Goal: Task Accomplishment & Management: Manage account settings

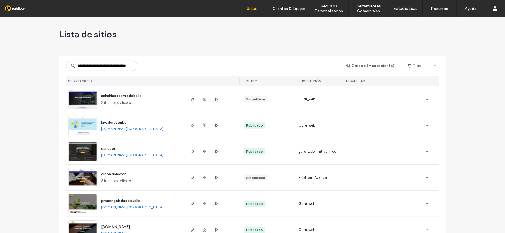
scroll to position [0, 12]
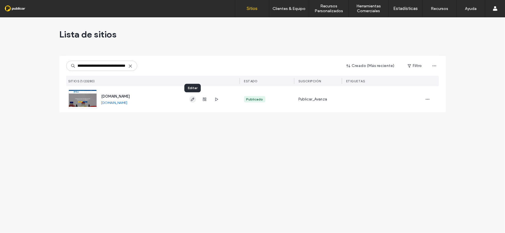
type input "**********"
click at [192, 98] on icon "button" at bounding box center [192, 99] width 5 height 5
type input "**********"
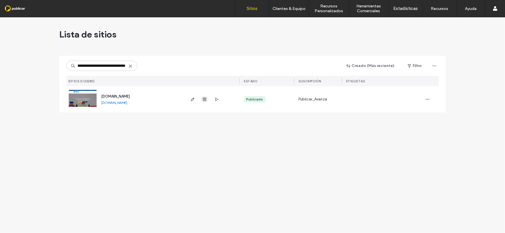
scroll to position [0, 0]
click at [205, 99] on icon "button" at bounding box center [204, 99] width 5 height 5
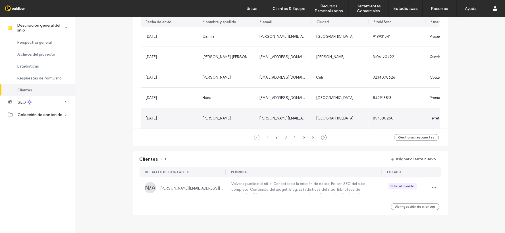
scroll to position [325, 0]
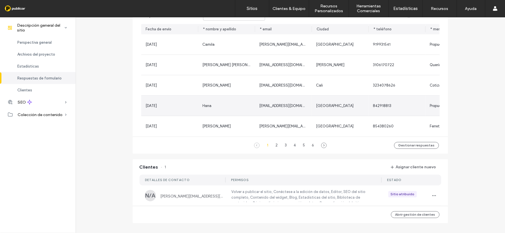
scroll to position [388, 0]
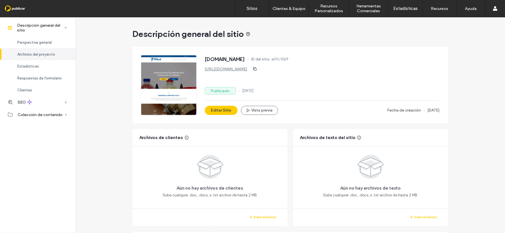
click at [252, 92] on span "23 Jun, 2025" at bounding box center [247, 91] width 11 height 6
click at [271, 59] on span "ID del sitio:" at bounding box center [261, 60] width 19 height 6
click at [257, 69] on icon "button" at bounding box center [255, 69] width 5 height 5
click at [309, 69] on span "Copiado al portapapeles" at bounding box center [316, 69] width 42 height 6
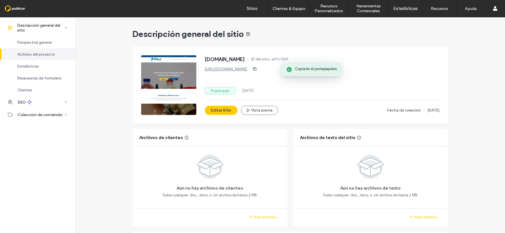
click at [391, 56] on div "www.ferreteriafivalle.com ID del sitio: a0fc15b9" at bounding box center [322, 59] width 235 height 9
click at [393, 90] on div "Publicado 23 Jun, 2025" at bounding box center [322, 90] width 235 height 7
click at [173, 136] on span "Archivos de clientes" at bounding box center [162, 138] width 44 height 6
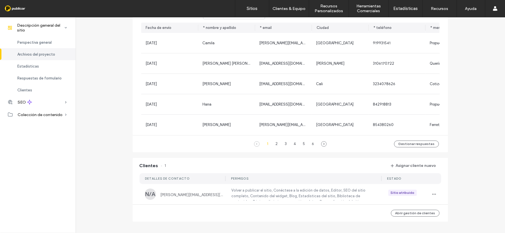
scroll to position [388, 0]
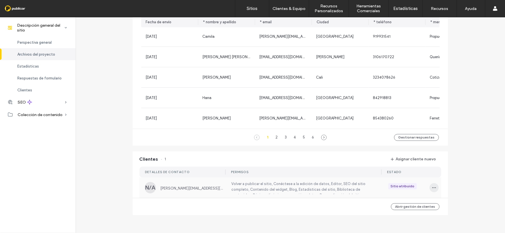
click at [434, 186] on icon "button" at bounding box center [434, 188] width 5 height 5
click at [473, 152] on span "Administrar el acceso" at bounding box center [458, 152] width 37 height 6
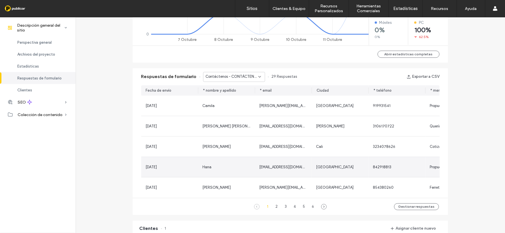
scroll to position [388, 0]
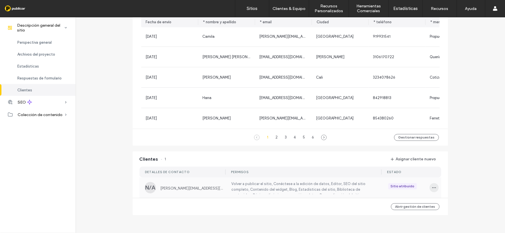
click at [432, 188] on icon "button" at bounding box center [434, 188] width 5 height 5
click at [447, 141] on span "Editar permisos" at bounding box center [453, 141] width 26 height 6
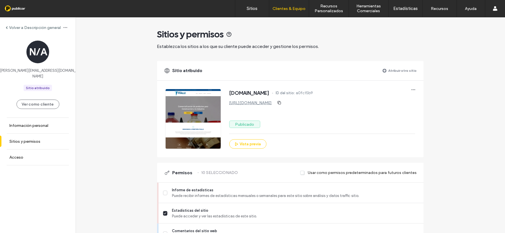
click at [39, 86] on div "Sitio atribuido" at bounding box center [38, 88] width 24 height 5
click at [30, 124] on link "Información personal" at bounding box center [38, 126] width 76 height 16
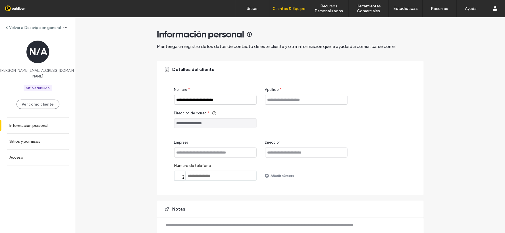
click at [216, 126] on input "**********" at bounding box center [215, 124] width 82 height 10
click at [216, 125] on input "**********" at bounding box center [215, 124] width 82 height 10
click at [19, 155] on label "Acceso" at bounding box center [16, 157] width 14 height 5
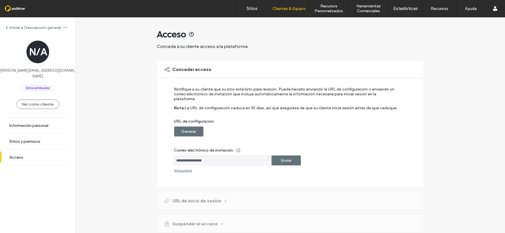
click at [238, 156] on input "**********" at bounding box center [223, 161] width 98 height 10
drag, startPoint x: 238, startPoint y: 154, endPoint x: 228, endPoint y: 156, distance: 10.9
click at [208, 150] on label "Correo electrónico de invitación" at bounding box center [286, 150] width 225 height 11
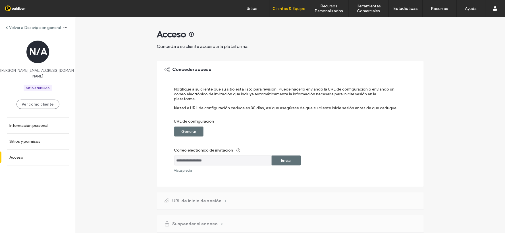
drag, startPoint x: 260, startPoint y: 158, endPoint x: 109, endPoint y: 145, distance: 151.2
click at [109, 145] on div "**********" at bounding box center [291, 135] width 430 height 237
click at [233, 156] on input "**********" at bounding box center [223, 161] width 98 height 10
click at [32, 123] on label "Información personal" at bounding box center [28, 125] width 39 height 5
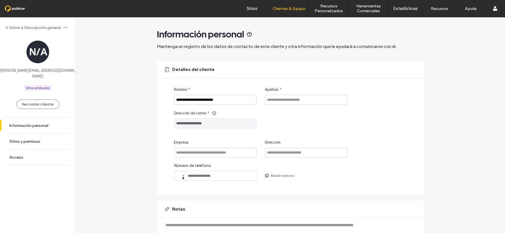
click at [36, 53] on div "N/A" at bounding box center [37, 52] width 23 height 23
click at [33, 100] on button "Ver como cliente" at bounding box center [37, 104] width 43 height 9
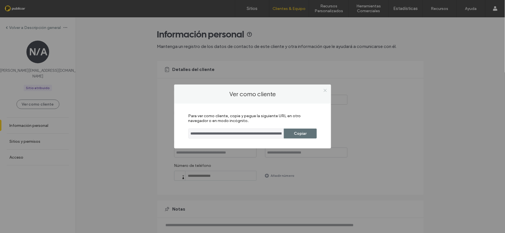
click at [325, 87] on span at bounding box center [325, 90] width 4 height 9
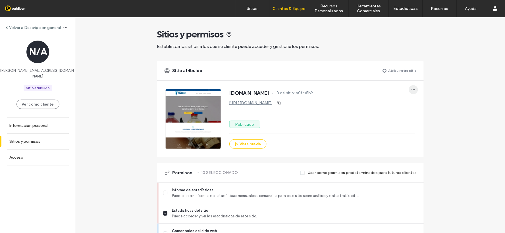
click at [412, 88] on icon "button" at bounding box center [413, 90] width 5 height 5
click at [376, 93] on div "www.ferreteriafivalle.com ID del sitio: a0fc15b9" at bounding box center [322, 93] width 186 height 9
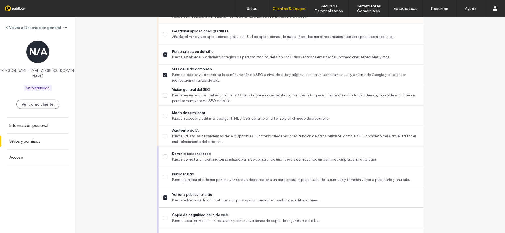
scroll to position [482, 0]
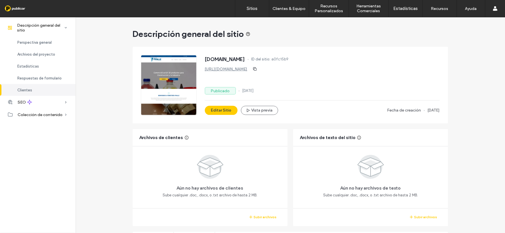
scroll to position [388, 0]
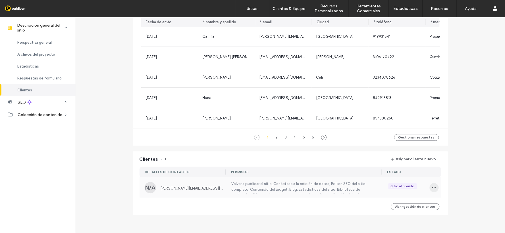
click at [437, 188] on span "button" at bounding box center [434, 187] width 9 height 9
click at [455, 174] on span "Anular la atribución del cliente" at bounding box center [465, 173] width 51 height 6
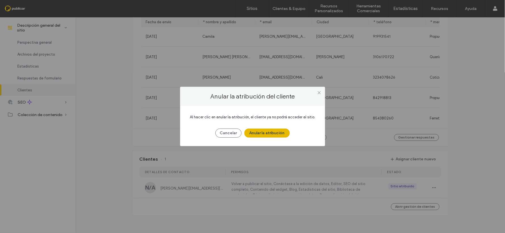
click at [277, 131] on button "Anular la atribución" at bounding box center [266, 133] width 45 height 9
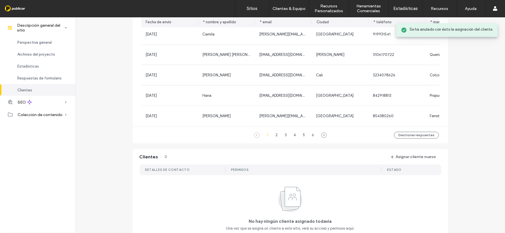
scroll to position [443, 0]
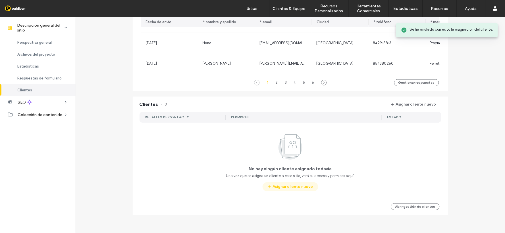
click at [290, 189] on button "Asignar cliente nuevo" at bounding box center [291, 187] width 56 height 9
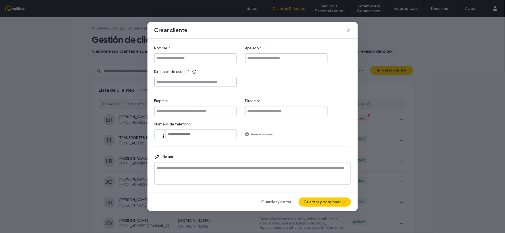
click at [179, 80] on input "Dirección de correo" at bounding box center [195, 82] width 82 height 10
paste input "**********"
type input "**********"
click at [178, 56] on input "Nombre" at bounding box center [195, 58] width 82 height 10
paste input "**********"
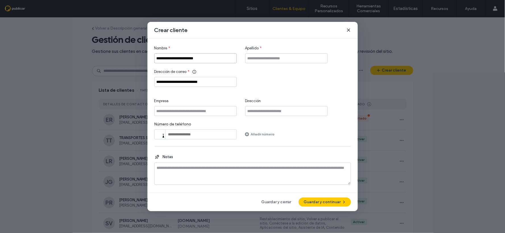
drag, startPoint x: 162, startPoint y: 58, endPoint x: 143, endPoint y: 57, distance: 19.3
click at [143, 57] on div "**********" at bounding box center [252, 116] width 505 height 233
drag, startPoint x: 204, startPoint y: 58, endPoint x: 170, endPoint y: 58, distance: 33.8
click at [170, 58] on input "**********" at bounding box center [195, 58] width 82 height 10
type input "*******"
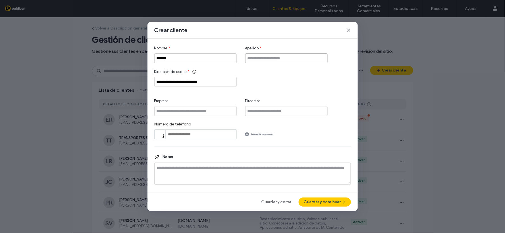
click at [262, 55] on input "Apellido" at bounding box center [286, 58] width 82 height 10
paste input "**********"
type input "**********"
click at [194, 109] on input "Empresa" at bounding box center [195, 111] width 82 height 10
click at [199, 128] on label "Número de teléfono" at bounding box center [195, 126] width 82 height 8
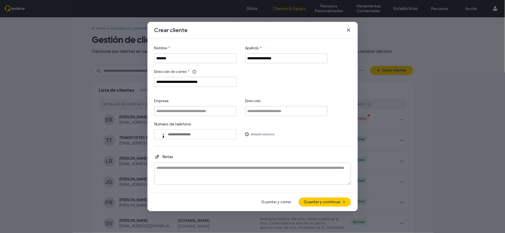
click at [160, 133] on div at bounding box center [159, 134] width 5 height 3
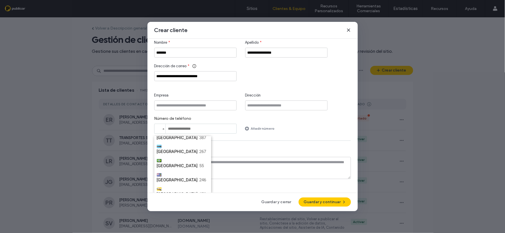
scroll to position [347, 0]
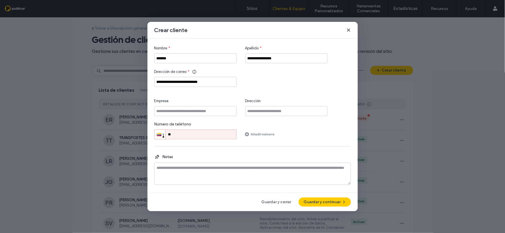
scroll to position [0, 0]
click at [204, 134] on input "**" at bounding box center [195, 135] width 82 height 10
click at [200, 135] on input "**" at bounding box center [195, 135] width 82 height 10
paste input "**********"
type input "**********"
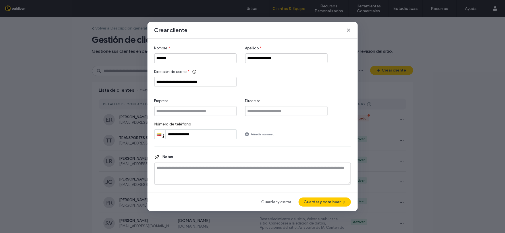
click at [318, 128] on div "**********" at bounding box center [252, 131] width 197 height 18
click at [277, 175] on textarea at bounding box center [252, 174] width 197 height 22
click at [330, 201] on button "Guardar y continuar" at bounding box center [325, 202] width 52 height 9
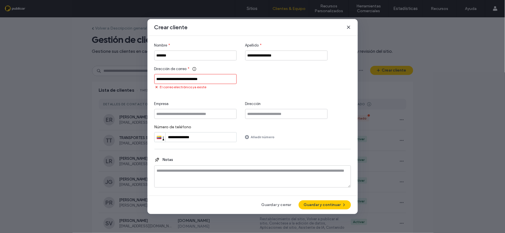
click at [209, 75] on input "**********" at bounding box center [195, 79] width 82 height 10
drag, startPoint x: 216, startPoint y: 76, endPoint x: 78, endPoint y: 80, distance: 138.5
click at [78, 80] on div "**********" at bounding box center [252, 116] width 505 height 233
click at [350, 26] on icon at bounding box center [349, 27] width 5 height 5
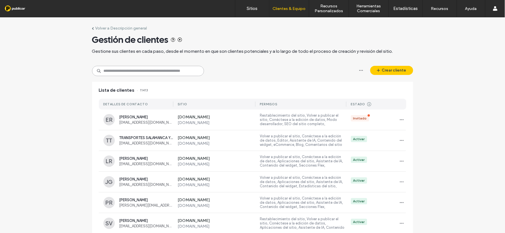
click at [100, 76] on input at bounding box center [148, 71] width 112 height 10
click at [104, 71] on input at bounding box center [148, 71] width 112 height 10
paste input "**********"
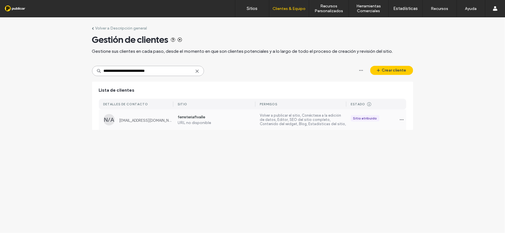
type input "**********"
click at [221, 117] on label "ferreteriafivalle" at bounding box center [217, 118] width 78 height 6
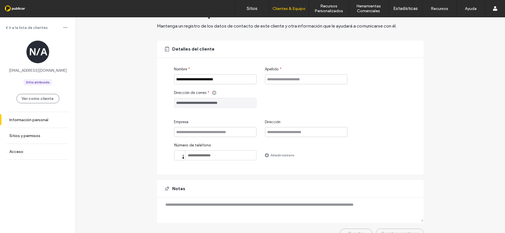
scroll to position [31, 0]
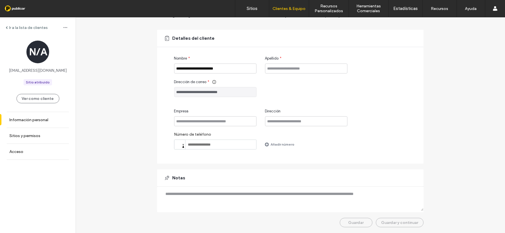
click at [401, 220] on div "Guardar Guardar y continuar" at bounding box center [290, 222] width 267 height 9
click at [402, 223] on div "Guardar Guardar y continuar" at bounding box center [290, 222] width 267 height 9
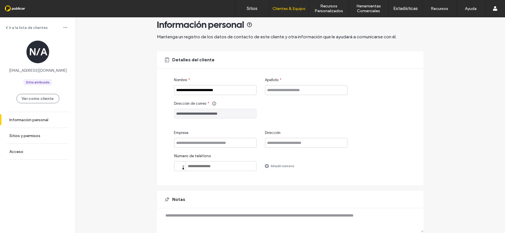
scroll to position [0, 0]
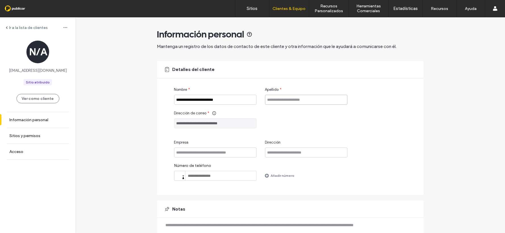
click at [294, 97] on input "Apellido" at bounding box center [306, 100] width 82 height 10
type input "*"
click at [381, 204] on div "Notas" at bounding box center [290, 209] width 267 height 17
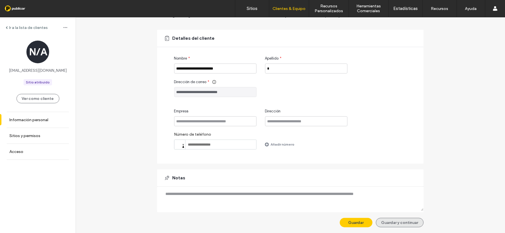
click at [406, 224] on button "Guardar y continuar" at bounding box center [400, 222] width 48 height 9
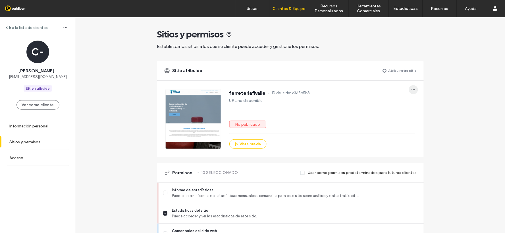
click at [414, 90] on icon "button" at bounding box center [413, 90] width 5 height 5
click at [427, 104] on span "Anular la atribución del sitio" at bounding box center [442, 105] width 47 height 6
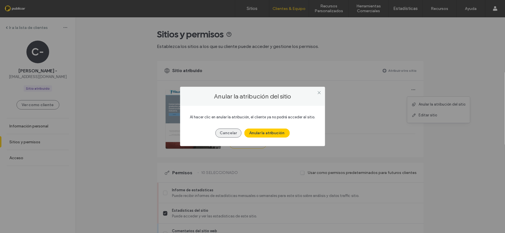
click at [221, 130] on button "Cancelar" at bounding box center [228, 133] width 26 height 9
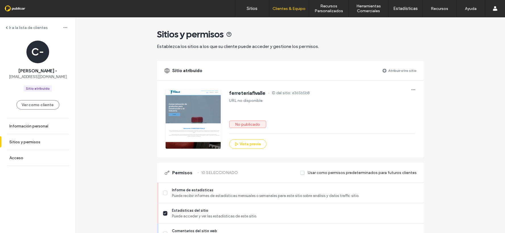
click at [240, 127] on label "No publicado" at bounding box center [247, 124] width 37 height 7
click at [245, 104] on div "ferreteriafivalle ID del sitio: e365b5b8 URL no disponible No publicado Vista p…" at bounding box center [322, 119] width 186 height 60
click at [215, 98] on div at bounding box center [193, 119] width 55 height 60
click at [400, 67] on label "Atribuir otro sitio" at bounding box center [403, 71] width 28 height 10
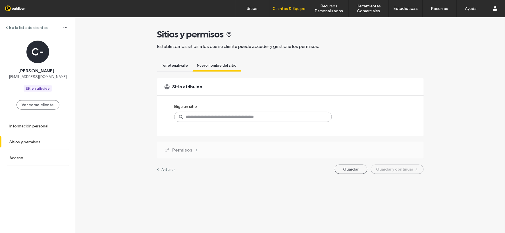
click at [203, 121] on input at bounding box center [253, 117] width 158 height 10
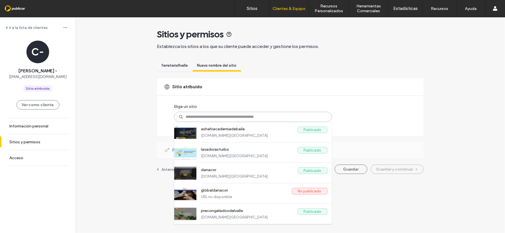
paste input "**********"
type input "**********"
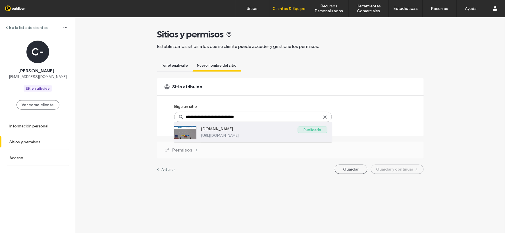
click at [257, 134] on label "https://www.ferreteriafivalle.com" at bounding box center [264, 136] width 126 height 4
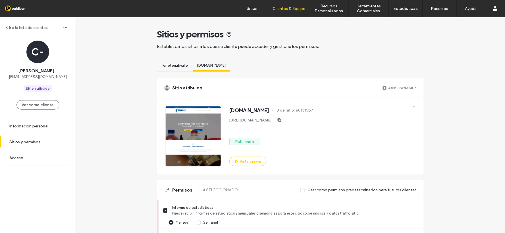
click at [170, 65] on span "ferreteriafivalle" at bounding box center [175, 65] width 26 height 4
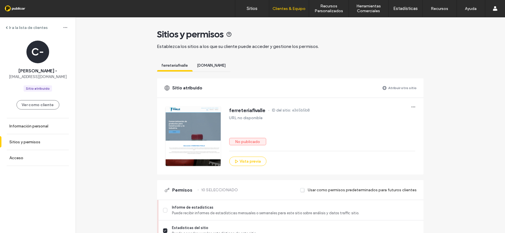
click at [221, 69] on div "[DOMAIN_NAME]" at bounding box center [212, 66] width 38 height 11
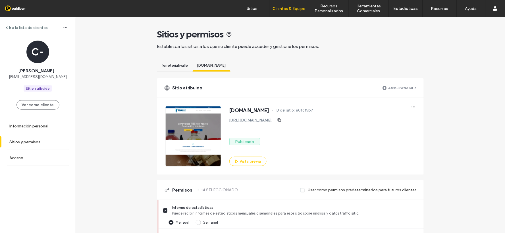
click at [166, 63] on span "ferreteriafivalle" at bounding box center [175, 65] width 26 height 4
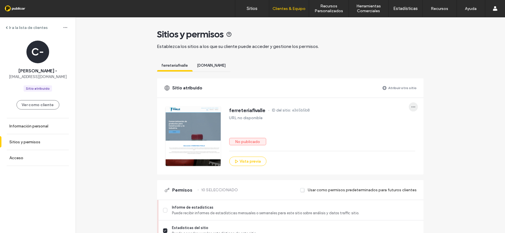
click at [411, 106] on icon "button" at bounding box center [413, 107] width 5 height 5
click at [438, 123] on span "Anular la atribución del sitio" at bounding box center [442, 122] width 47 height 6
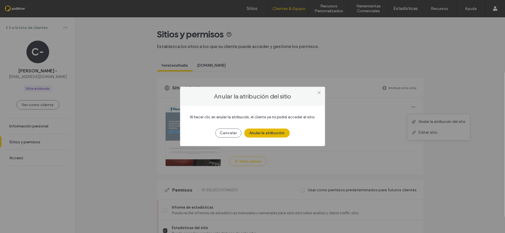
drag, startPoint x: 285, startPoint y: 134, endPoint x: 294, endPoint y: 135, distance: 9.1
click at [285, 134] on button "Anular la atribución" at bounding box center [266, 133] width 45 height 9
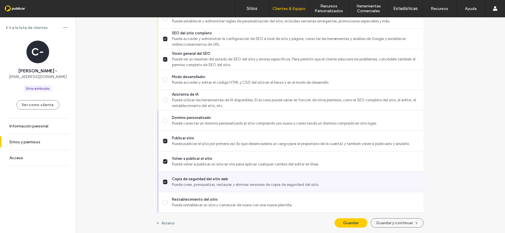
scroll to position [459, 0]
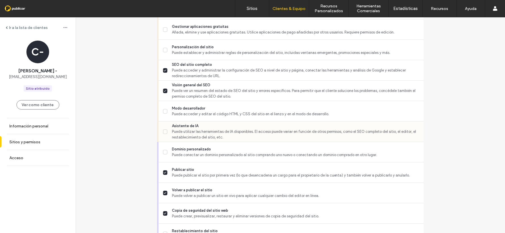
click at [163, 130] on span at bounding box center [165, 132] width 5 height 5
click at [166, 106] on label "Modo desarrollador Puede acceder y editar el código HTML y CSS del sitio en el …" at bounding box center [291, 111] width 256 height 11
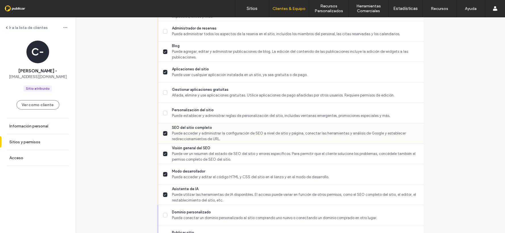
scroll to position [364, 0]
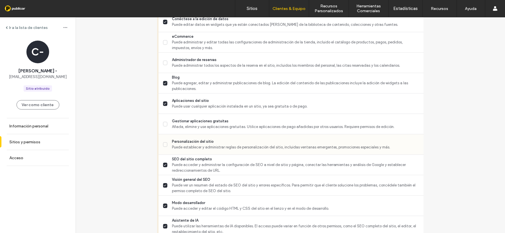
click at [164, 144] on icon at bounding box center [165, 145] width 3 height 2
click at [159, 120] on div "Gestionar aplicaciones gratuitas Añada, elimine y use aplicaciones gratuitas. U…" at bounding box center [291, 124] width 265 height 20
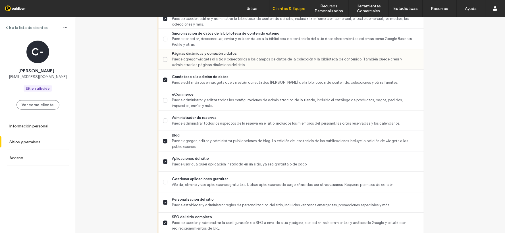
scroll to position [238, 0]
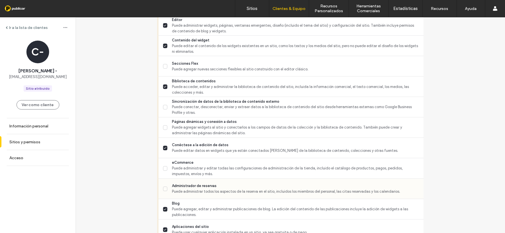
click at [164, 189] on icon at bounding box center [165, 188] width 2 height 1
click at [163, 164] on label "eCommerce Puede administrar y editar todas las configuraciones de administració…" at bounding box center [291, 168] width 256 height 17
click at [163, 122] on label "Páginas dinámicas y conexión a datos Puede agregar widgets al sitio y conectarl…" at bounding box center [291, 127] width 256 height 17
click at [163, 102] on label "Sincronización de datos de la biblioteca de contenido externo Puede conectar, d…" at bounding box center [291, 107] width 256 height 17
click at [164, 59] on div "Secciones Flex Puede agregar nuevas secciones flexibles al sitio construido con…" at bounding box center [293, 66] width 261 height 20
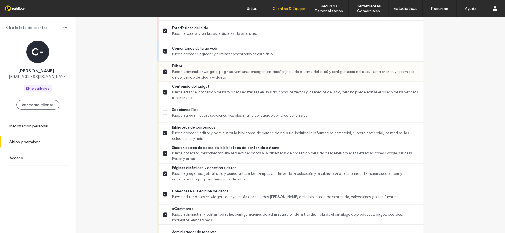
scroll to position [143, 0]
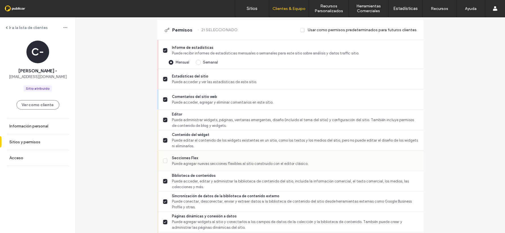
click at [163, 156] on label "Secciones Flex Puede agregar nuevas secciones flexibles al sitio construido con…" at bounding box center [291, 160] width 256 height 11
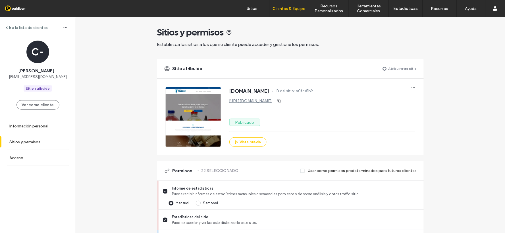
scroll to position [0, 0]
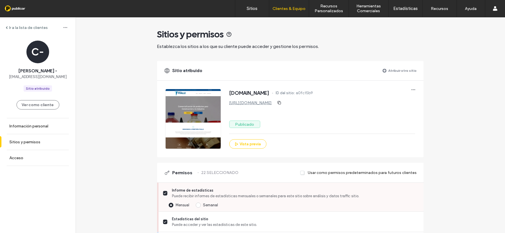
click at [203, 205] on span "Semanal" at bounding box center [210, 205] width 15 height 4
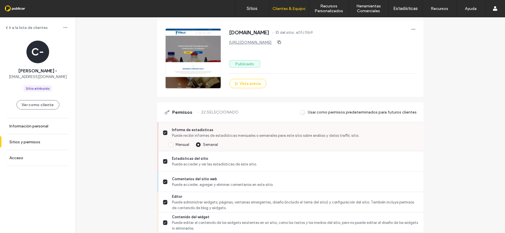
scroll to position [63, 0]
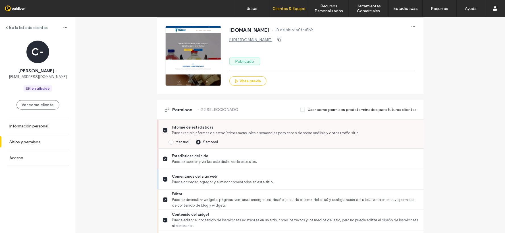
click at [181, 144] on div "Mensual" at bounding box center [183, 143] width 14 height 6
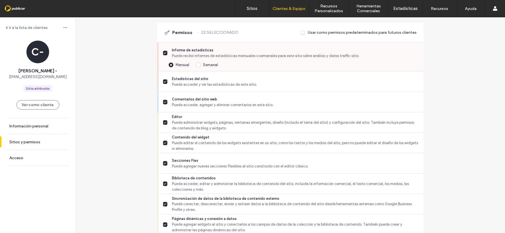
scroll to position [95, 0]
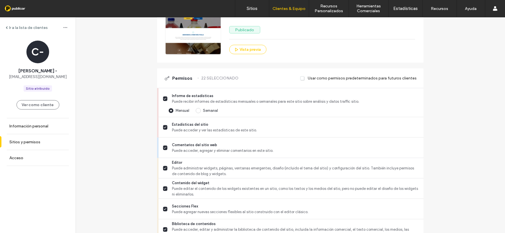
click at [302, 79] on span at bounding box center [302, 78] width 5 height 5
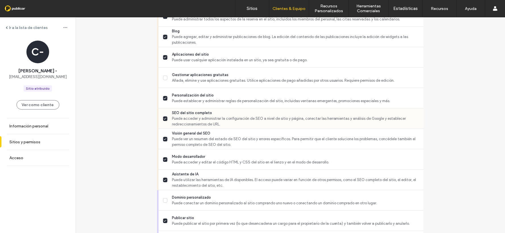
scroll to position [442, 0]
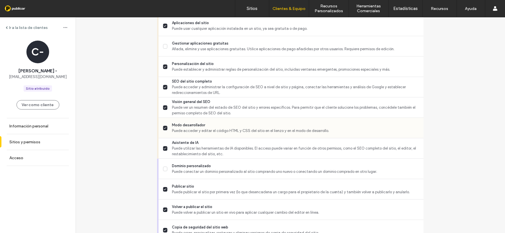
click at [273, 131] on span "Puede acceder y editar el código HTML y CSS del sitio en el lienzo y en el modo…" at bounding box center [295, 131] width 247 height 6
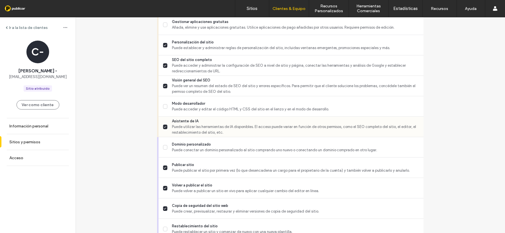
scroll to position [490, 0]
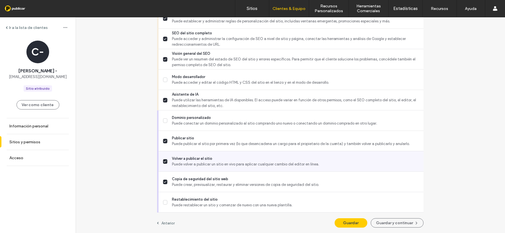
click at [164, 161] on icon at bounding box center [165, 162] width 3 height 2
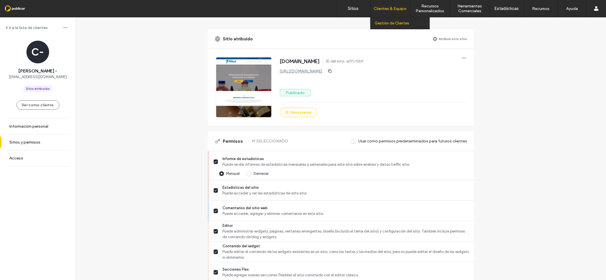
scroll to position [27, 0]
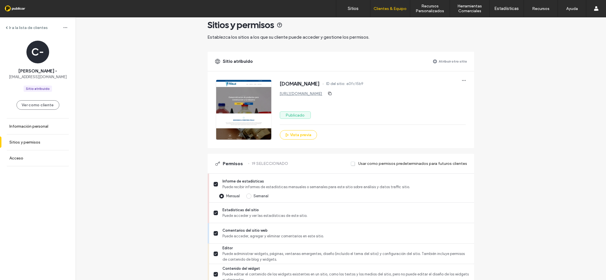
scroll to position [0, 0]
